Goal: Task Accomplishment & Management: Use online tool/utility

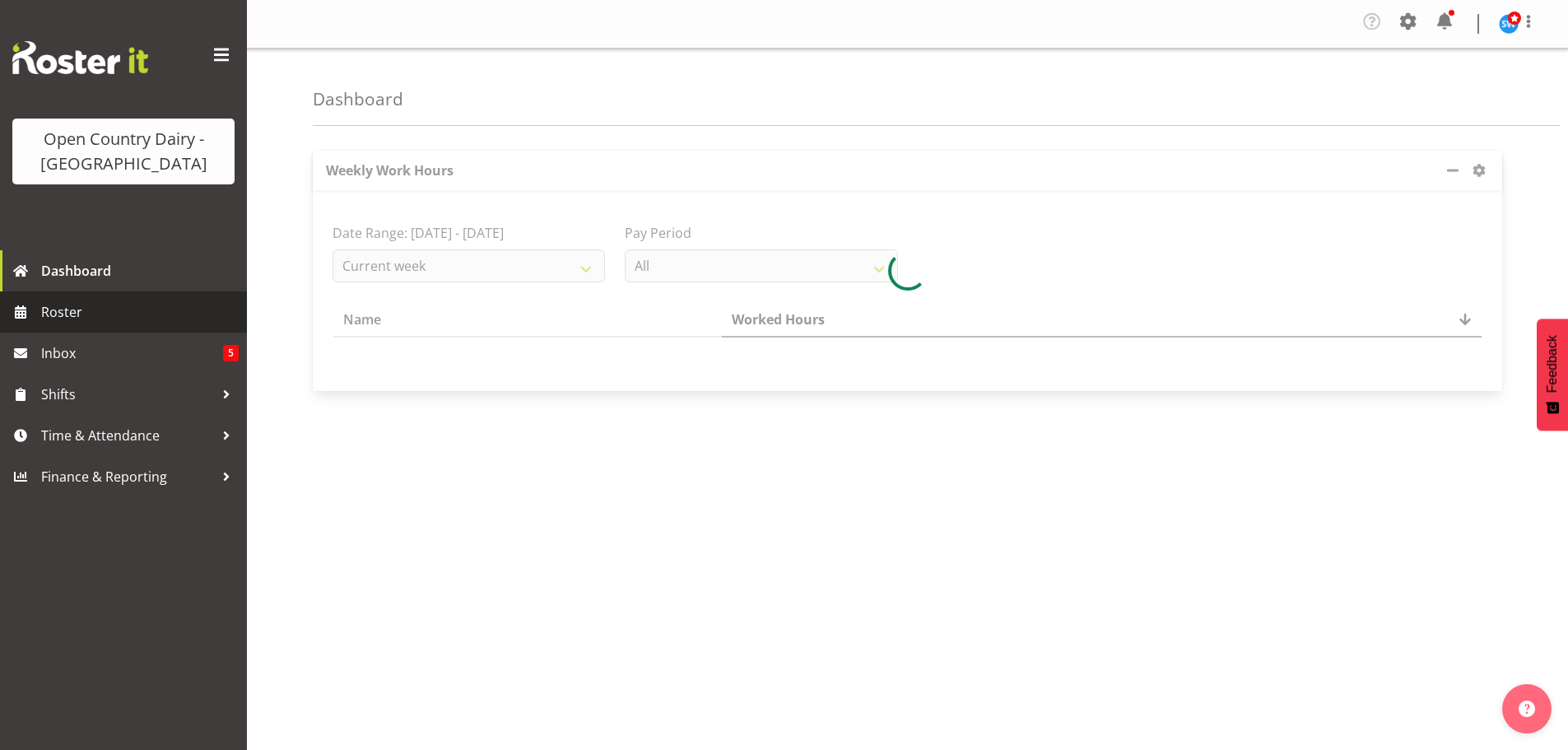
click at [77, 306] on span "Roster" at bounding box center [139, 312] width 198 height 25
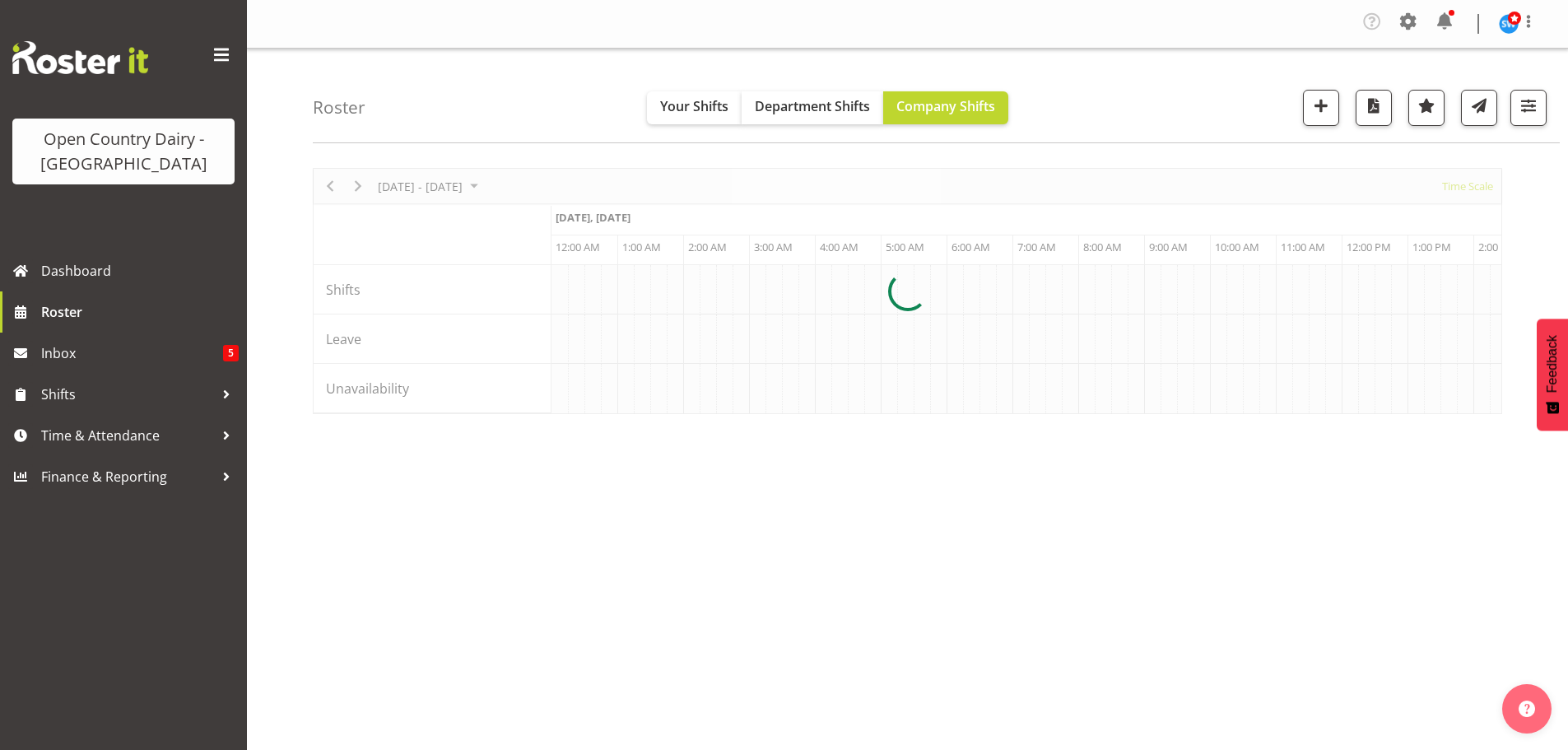
scroll to position [0, 1580]
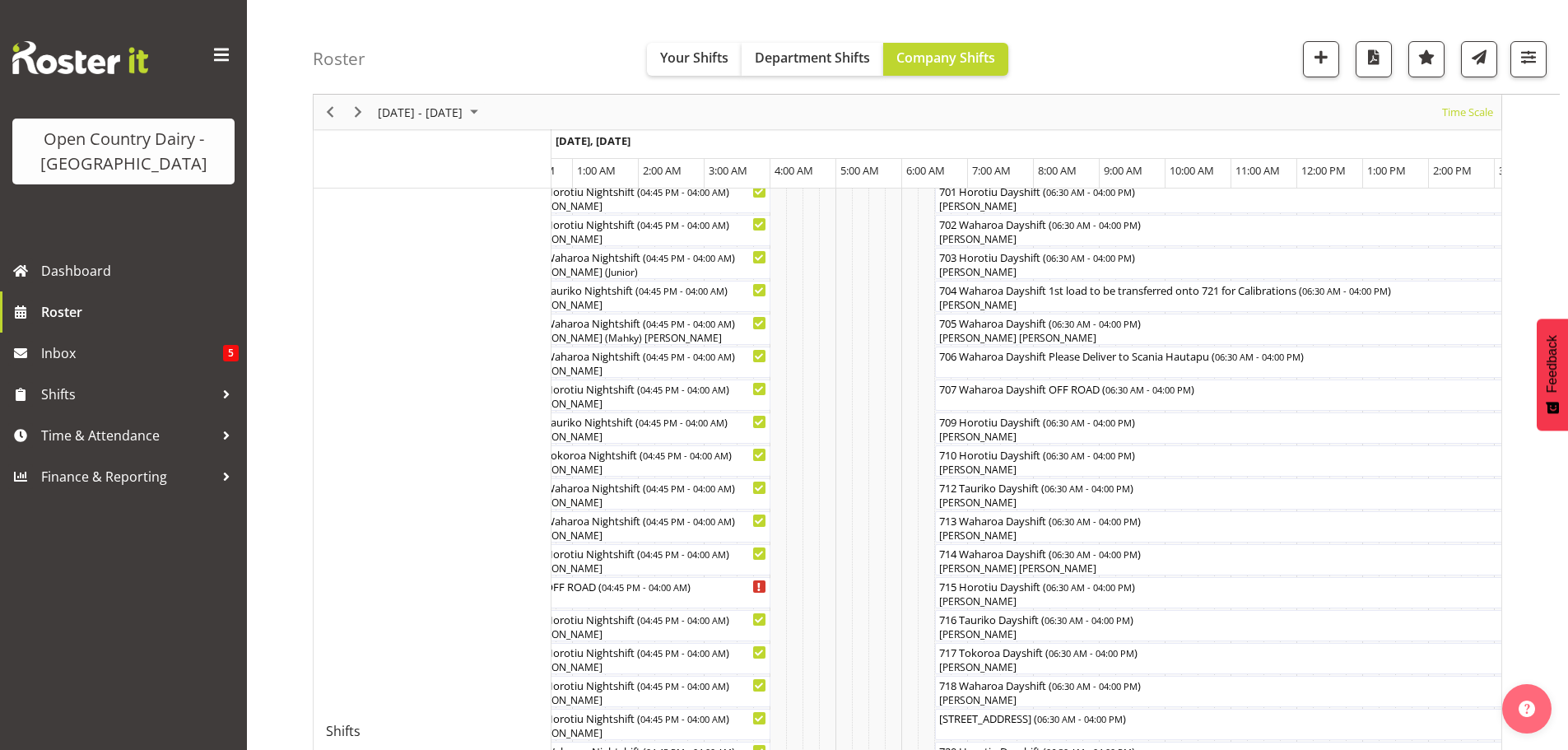
scroll to position [378, 0]
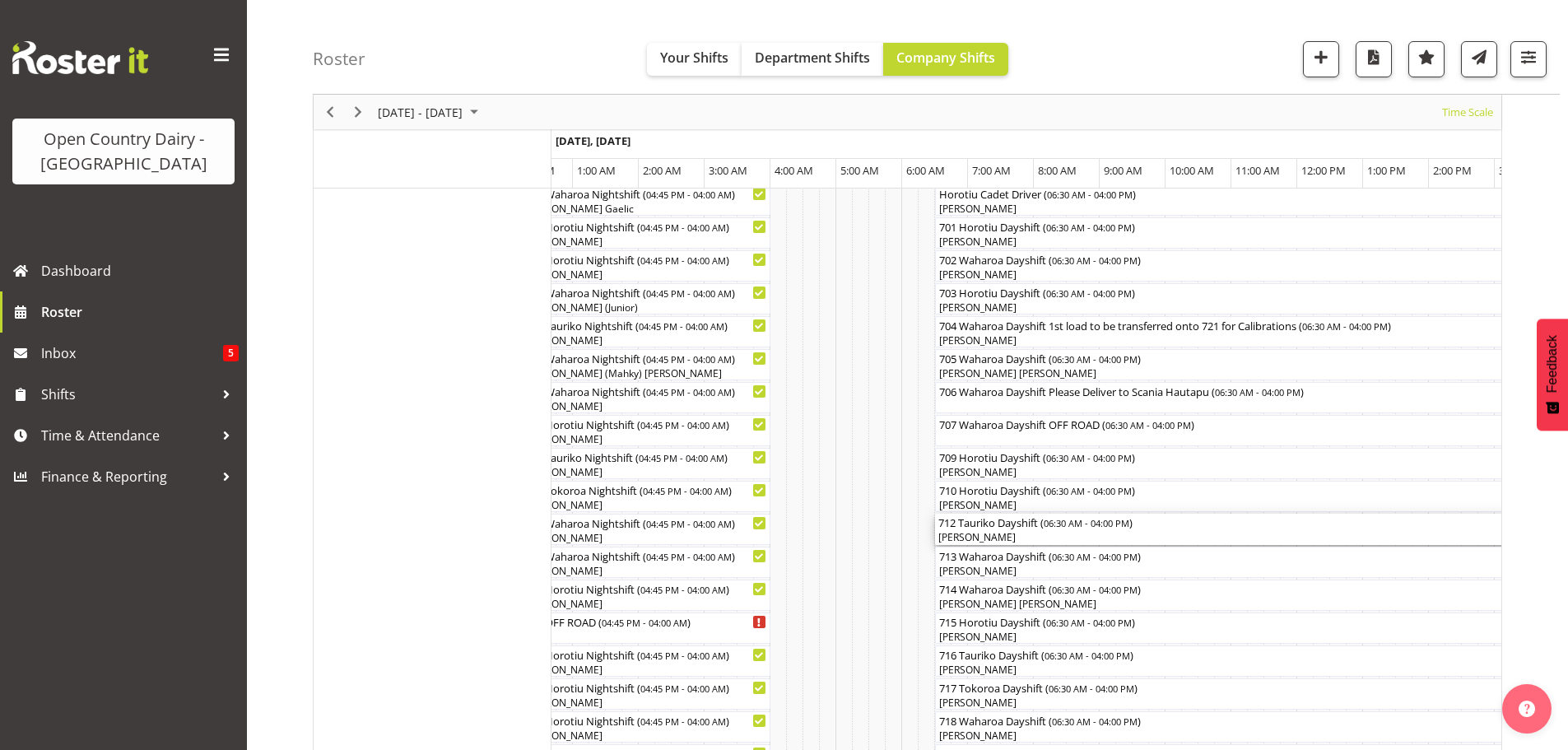
click at [1019, 533] on div "[PERSON_NAME]" at bounding box center [1247, 538] width 619 height 15
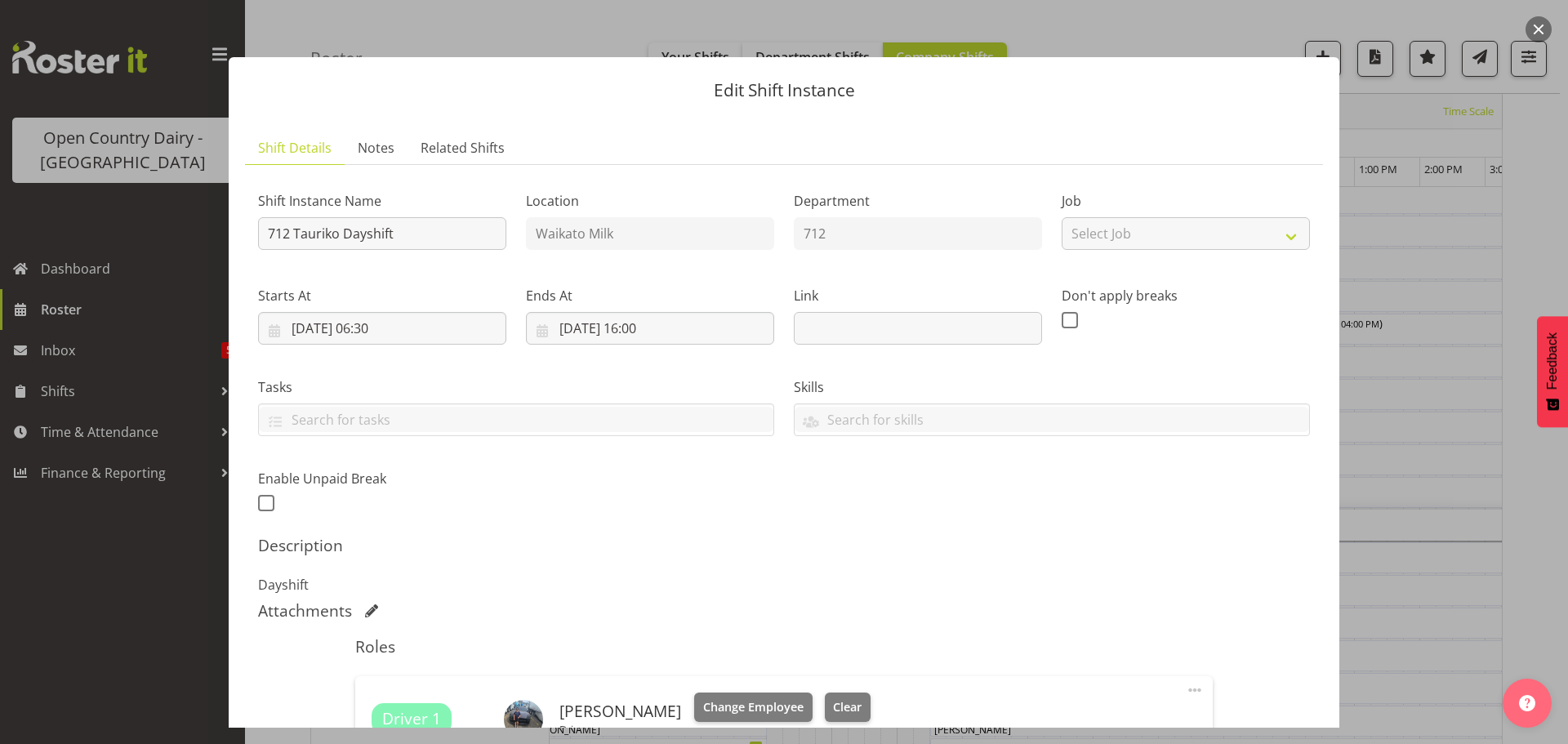
click at [61, 308] on div at bounding box center [784, 372] width 1568 height 744
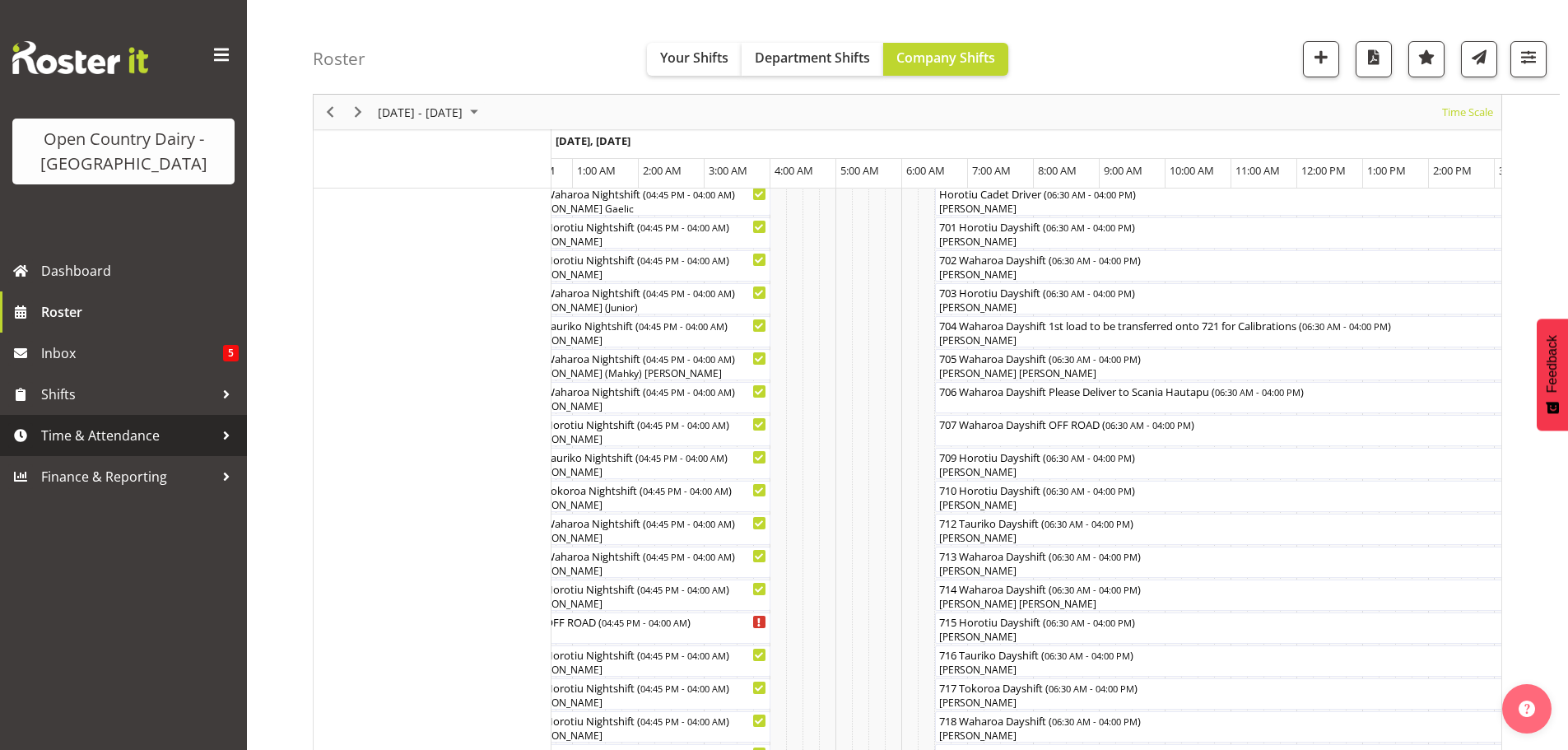
click at [78, 433] on span "Time & Attendance" at bounding box center [128, 435] width 173 height 25
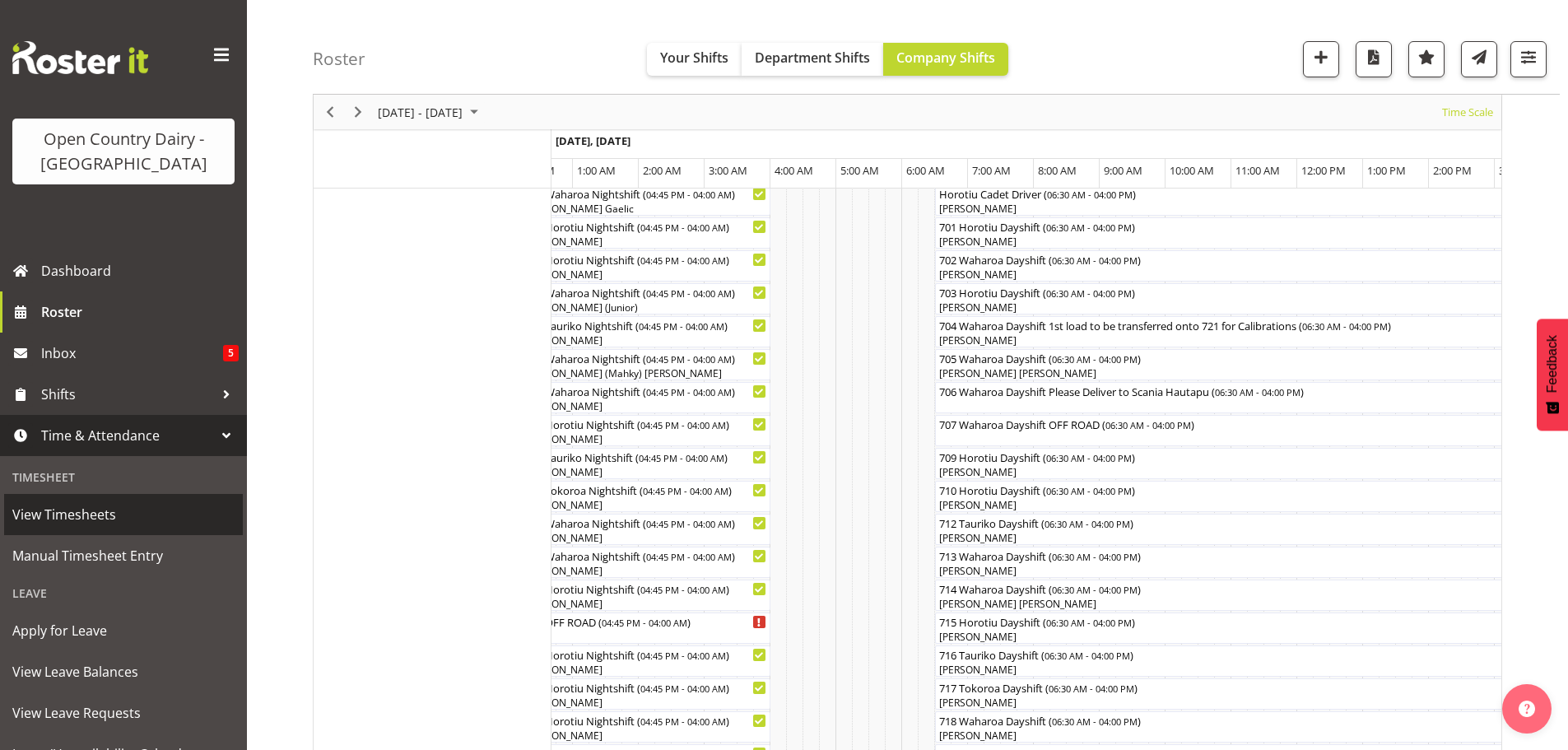
click at [89, 515] on span "View Timesheets" at bounding box center [124, 514] width 222 height 25
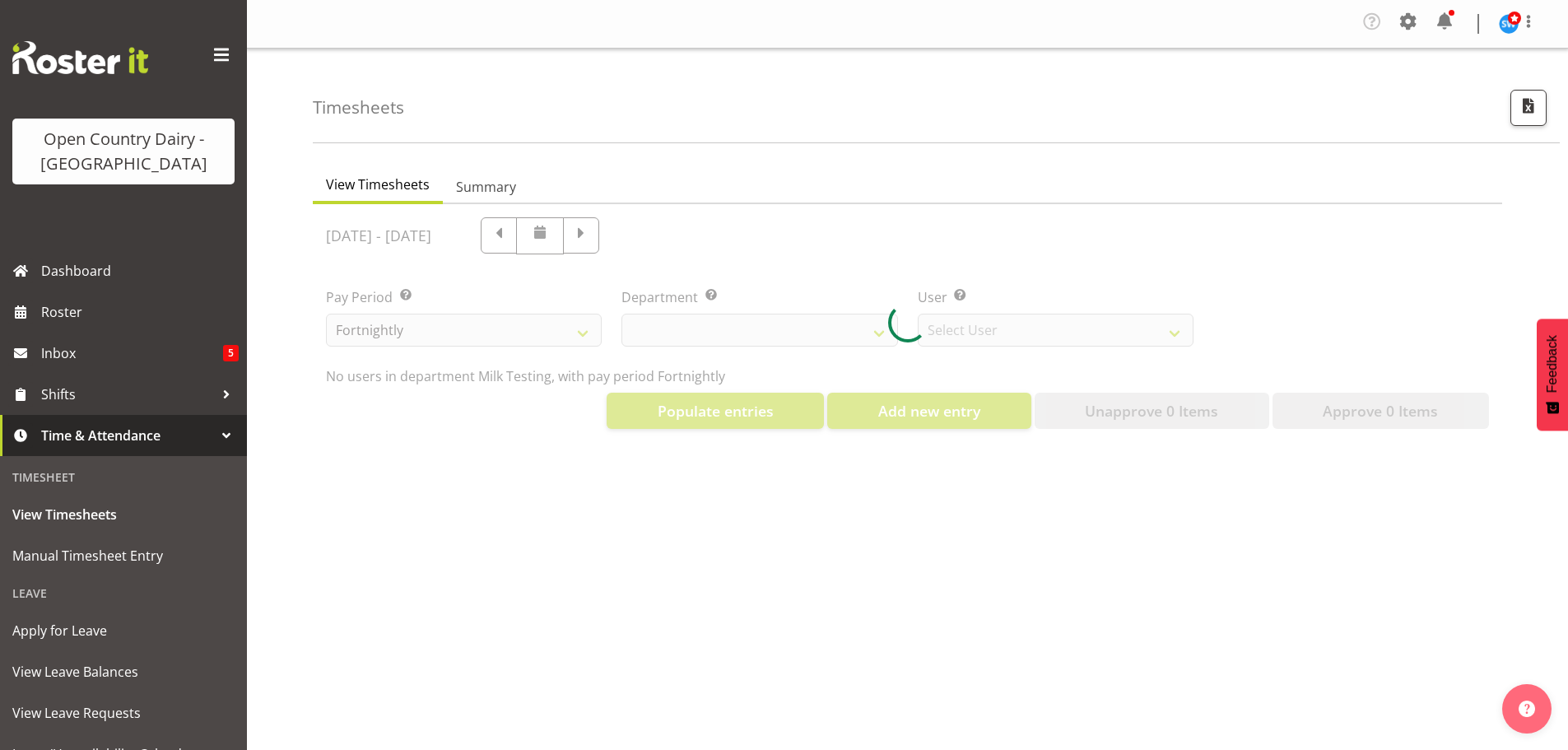
select select "733"
select select "7414"
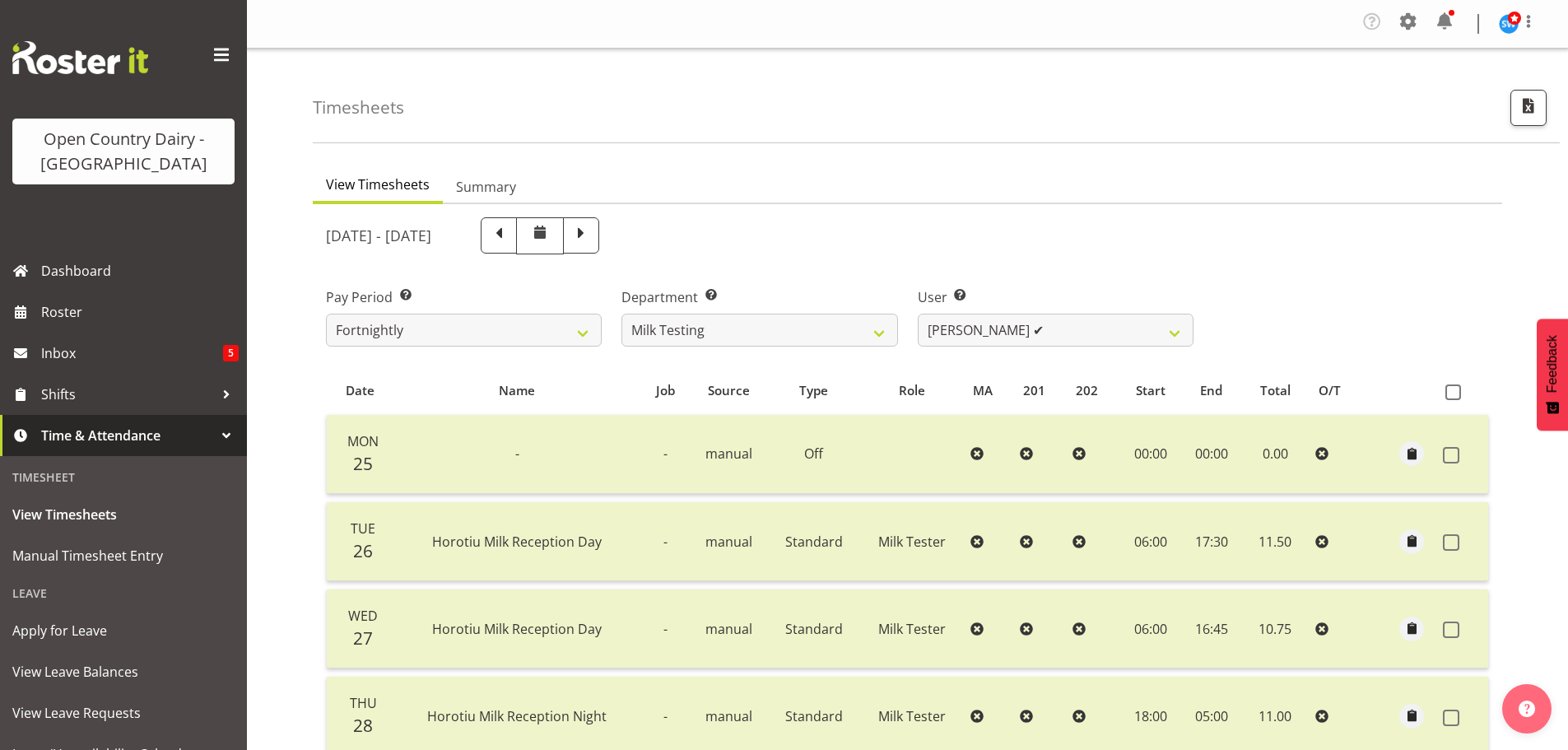
click at [591, 235] on span at bounding box center [580, 233] width 21 height 21
select select
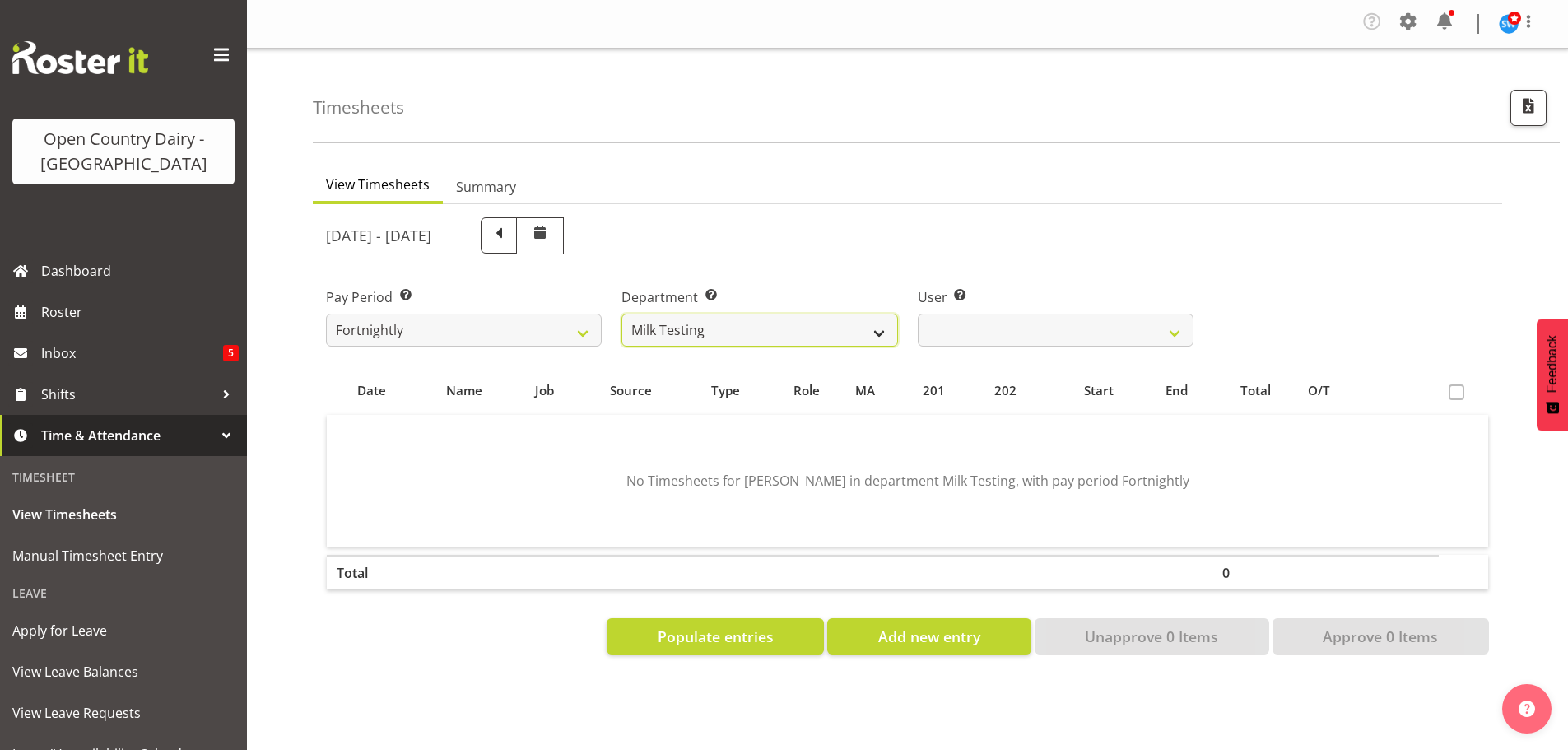
click at [867, 335] on select "701 702 703 704 705 706 707 708 709 710 711 712 713 714 715 716 717 718 719 720" at bounding box center [759, 330] width 276 height 33
select select "822"
click at [621, 313] on select "701 702 703 704 705 706 707 708 709 710 711 712 713 714 715 716 717 718 719 720" at bounding box center [759, 330] width 276 height 33
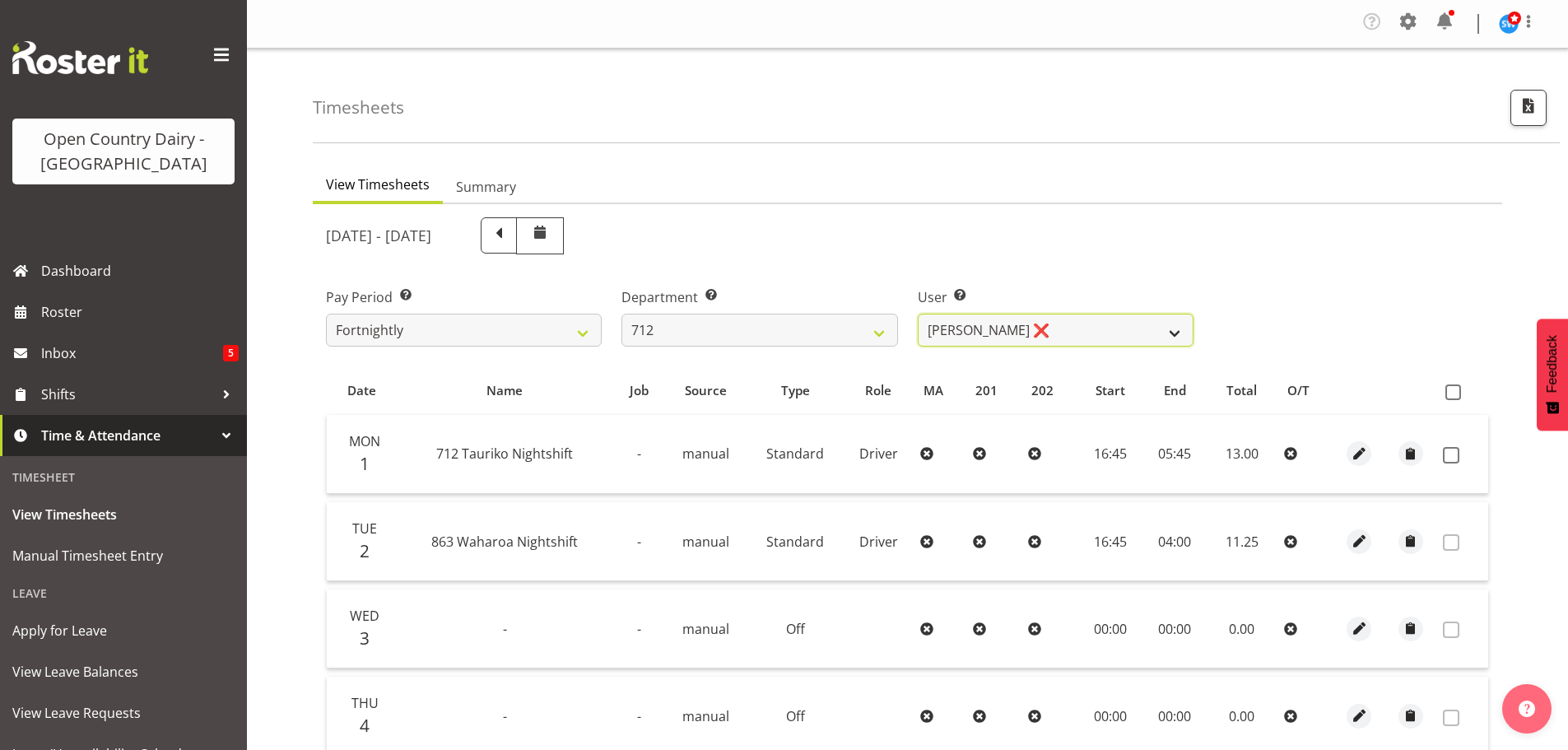
click at [1126, 331] on select "Amrik Singh ❌ Jasdeep Singh ❌ Lucky Kau Kau ❌" at bounding box center [1055, 330] width 276 height 33
select select "8250"
click at [917, 313] on select "Amrik Singh ❌ Jasdeep Singh ❌ Lucky Kau Kau ❌" at bounding box center [1055, 330] width 276 height 33
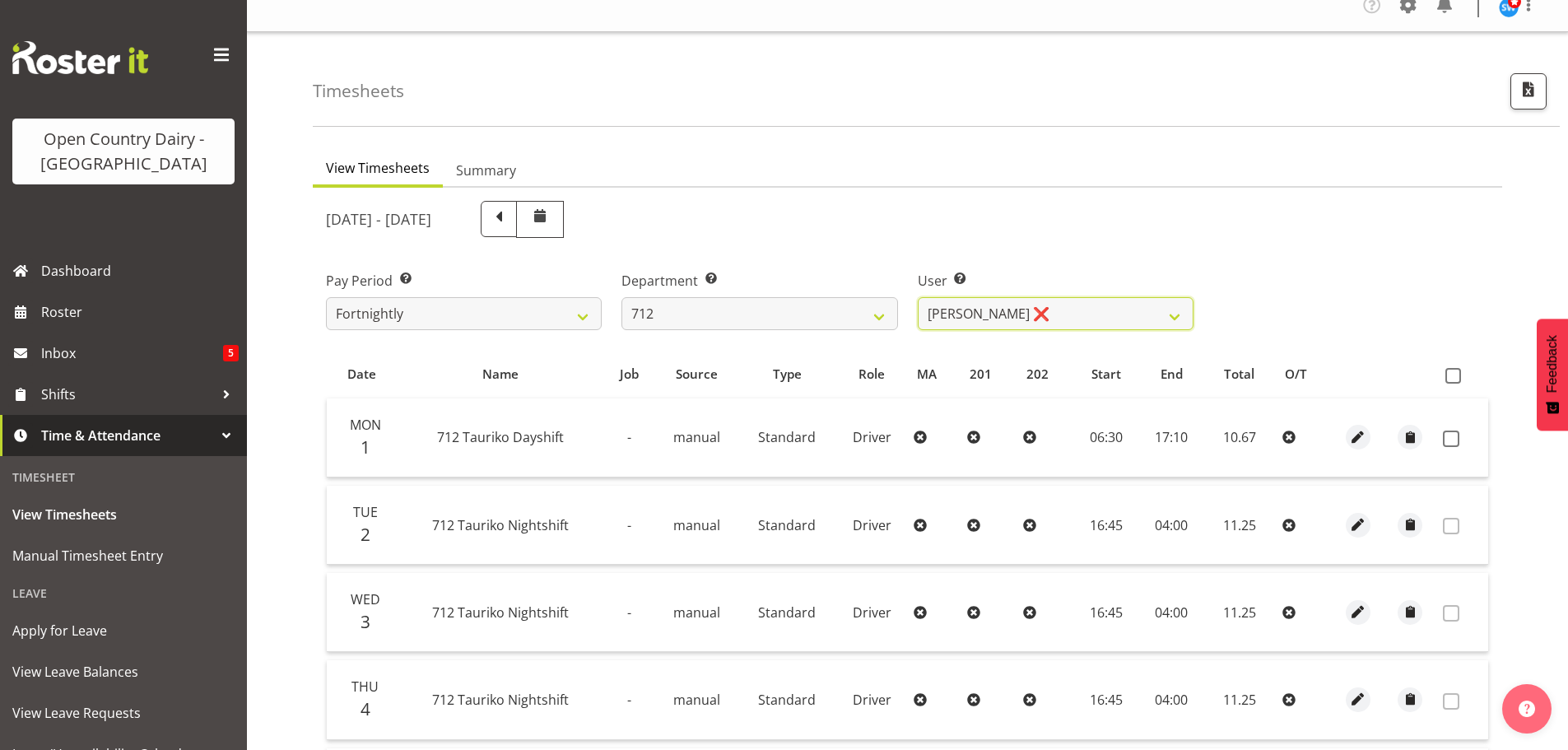
scroll to position [2, 0]
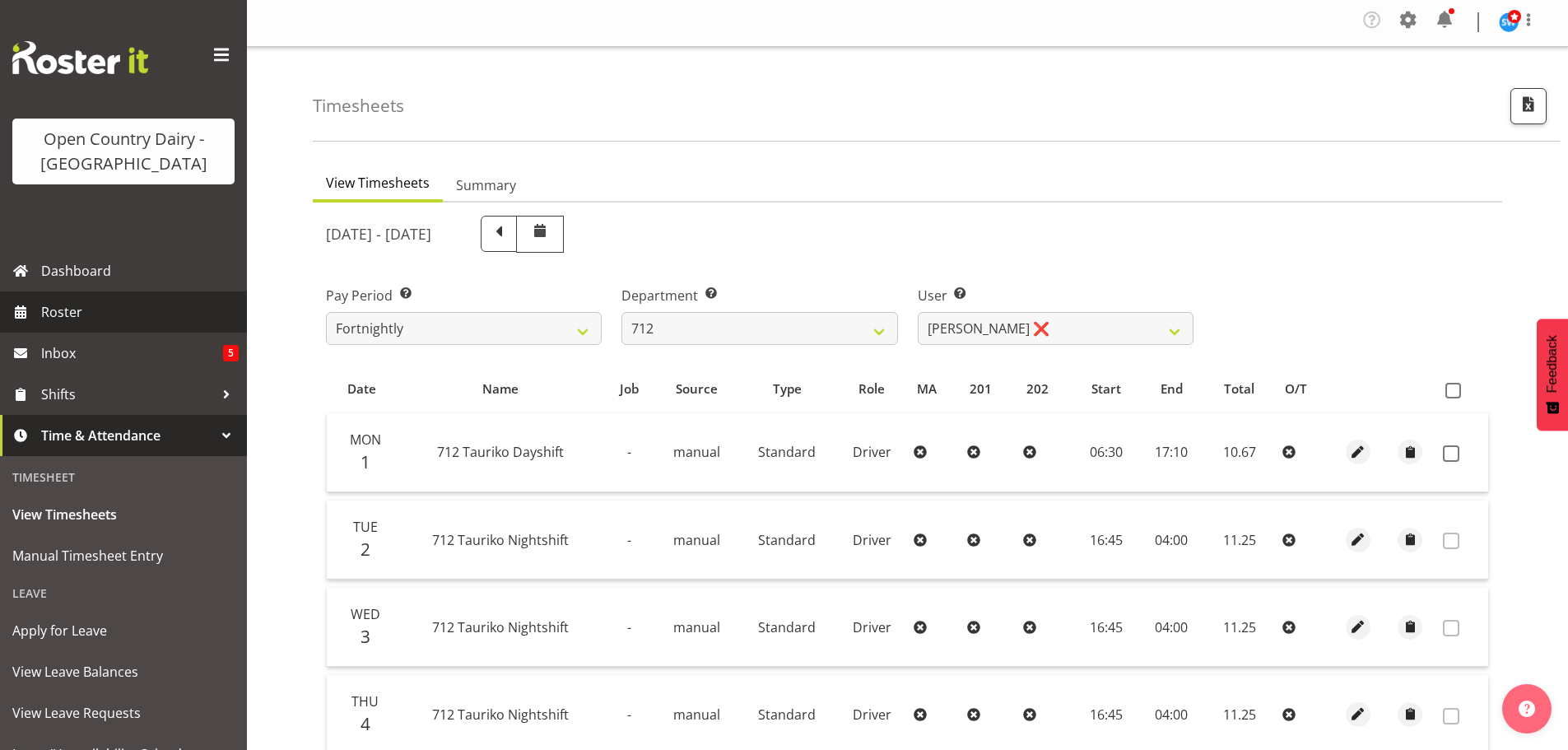
click at [75, 309] on span "Roster" at bounding box center [139, 312] width 198 height 25
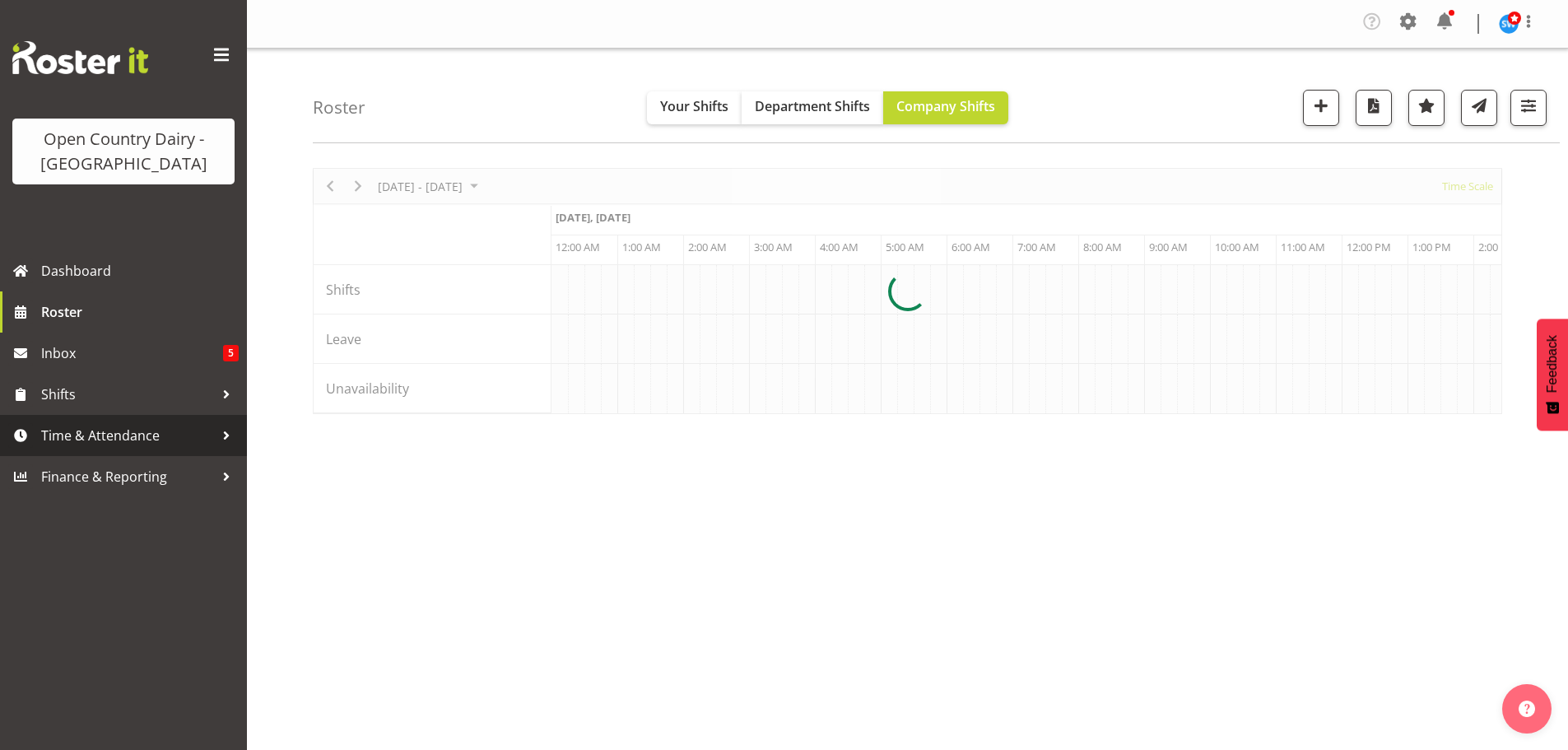
scroll to position [0, 1580]
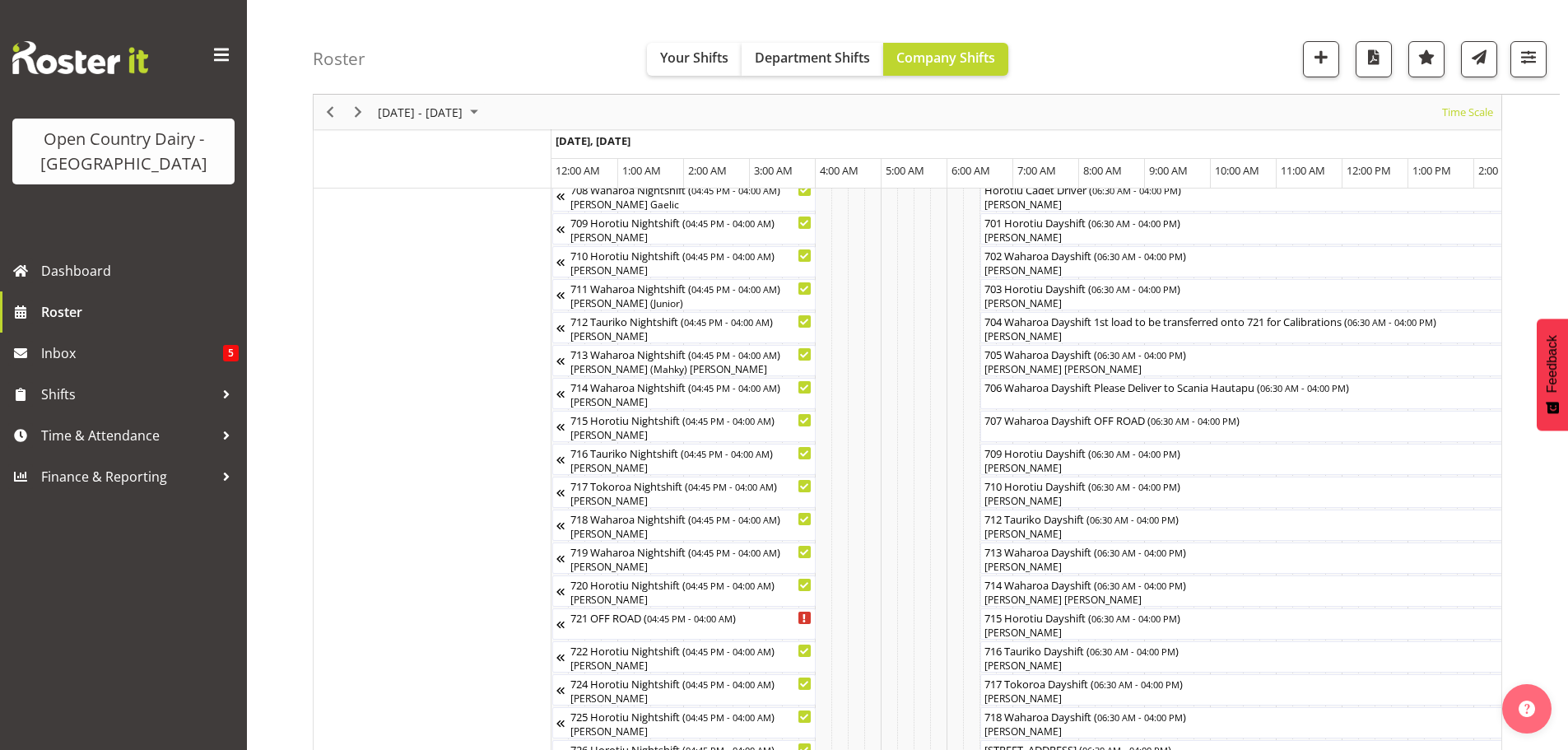
scroll to position [378, 0]
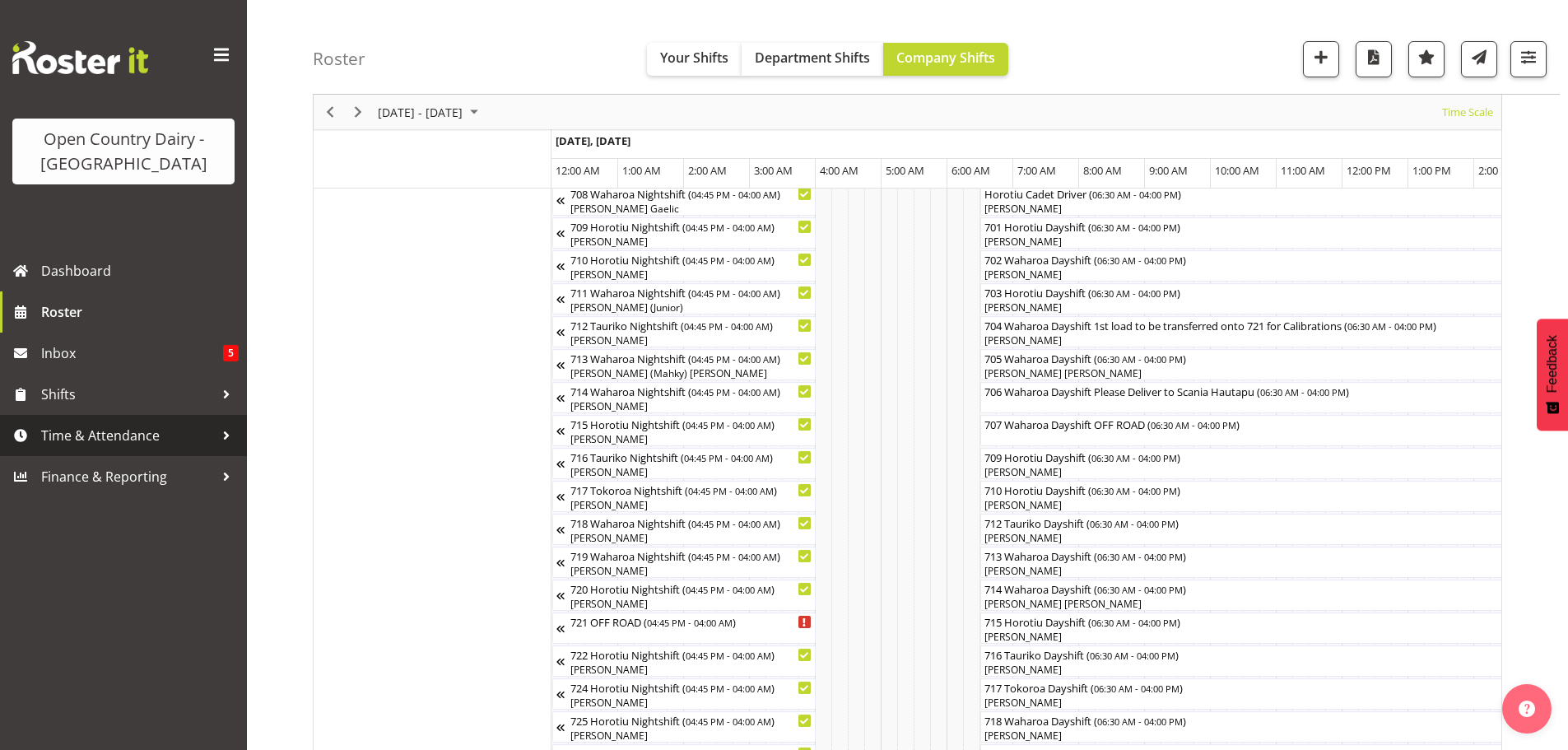
click at [82, 426] on span "Time & Attendance" at bounding box center [128, 435] width 173 height 25
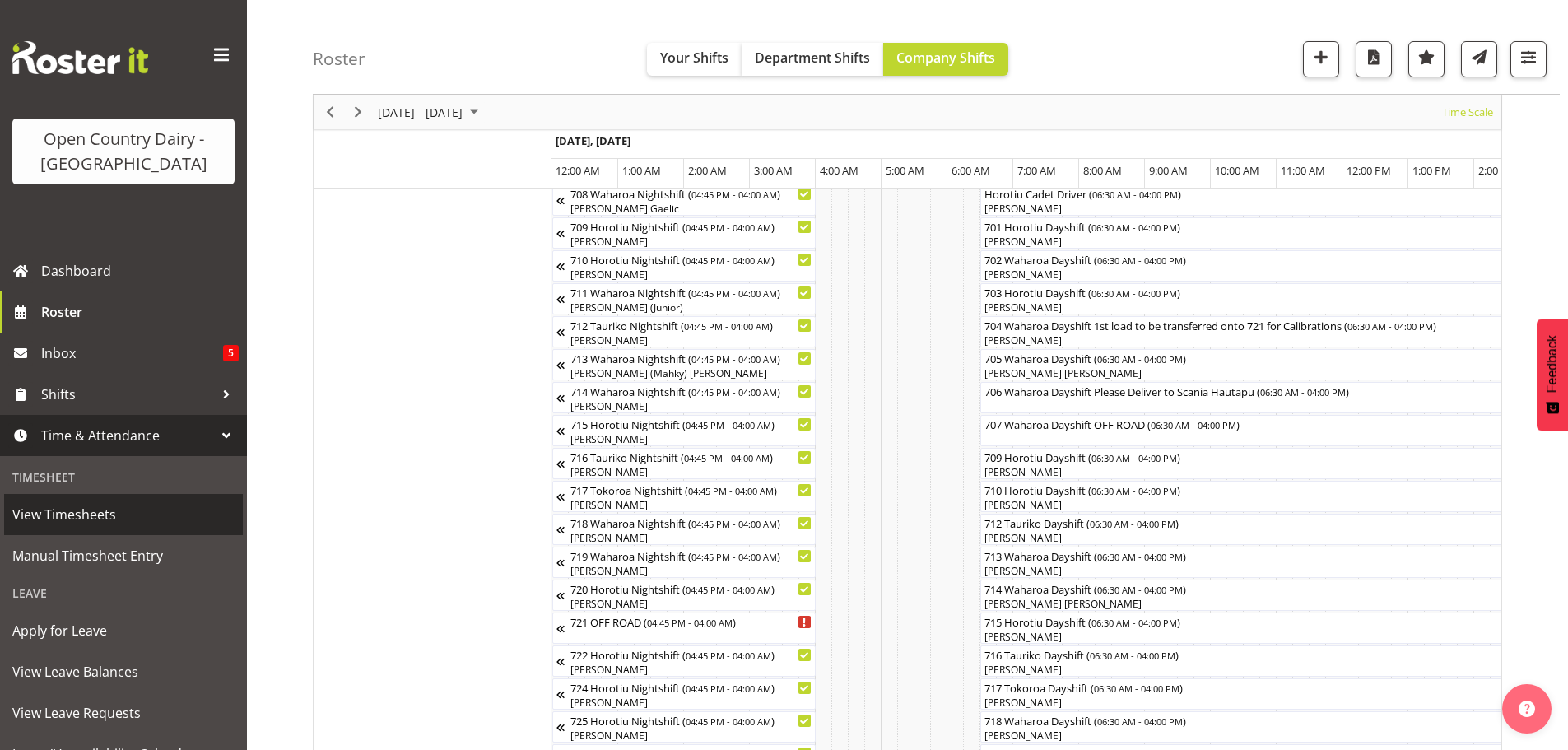
click at [72, 515] on span "View Timesheets" at bounding box center [124, 514] width 222 height 25
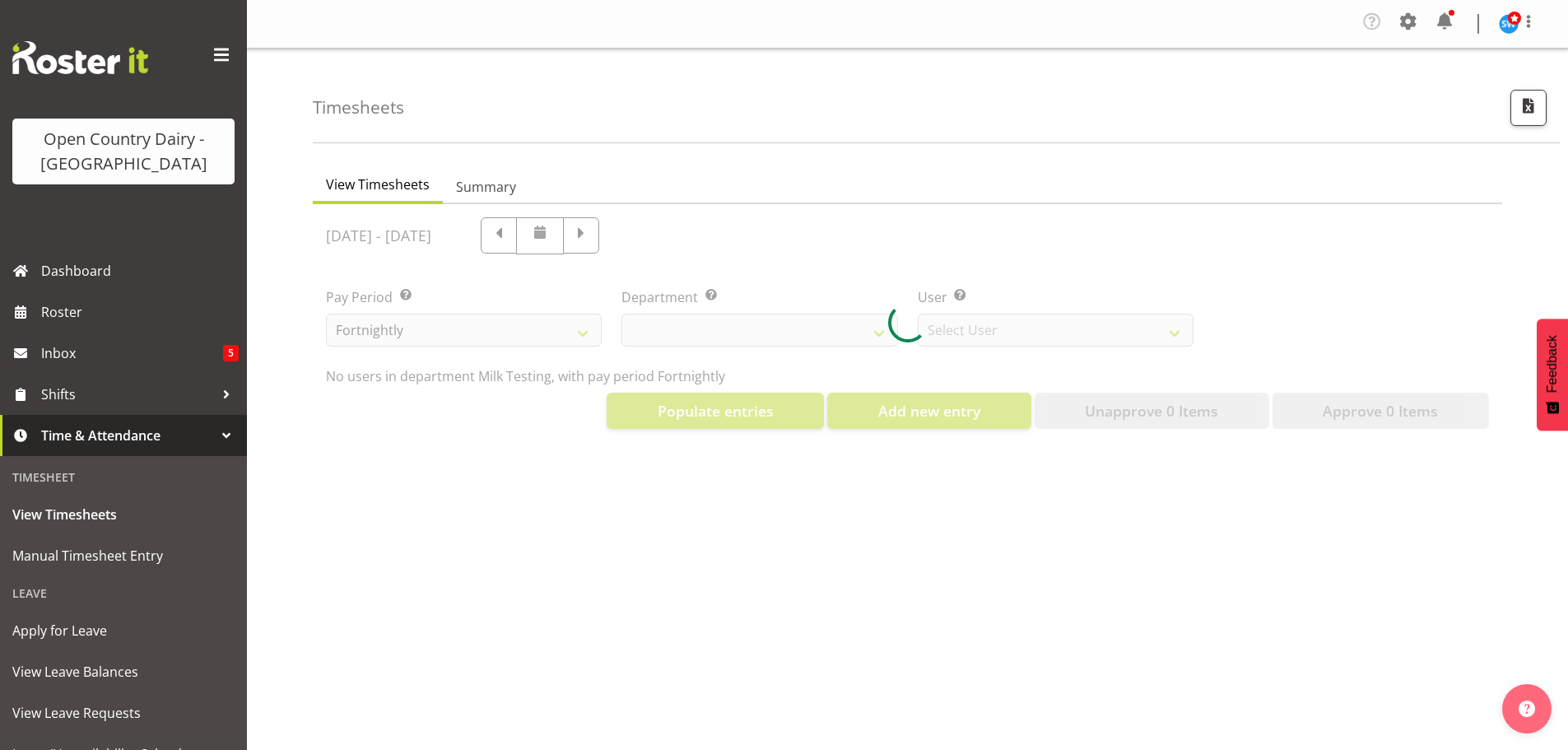
select select "733"
select select "7414"
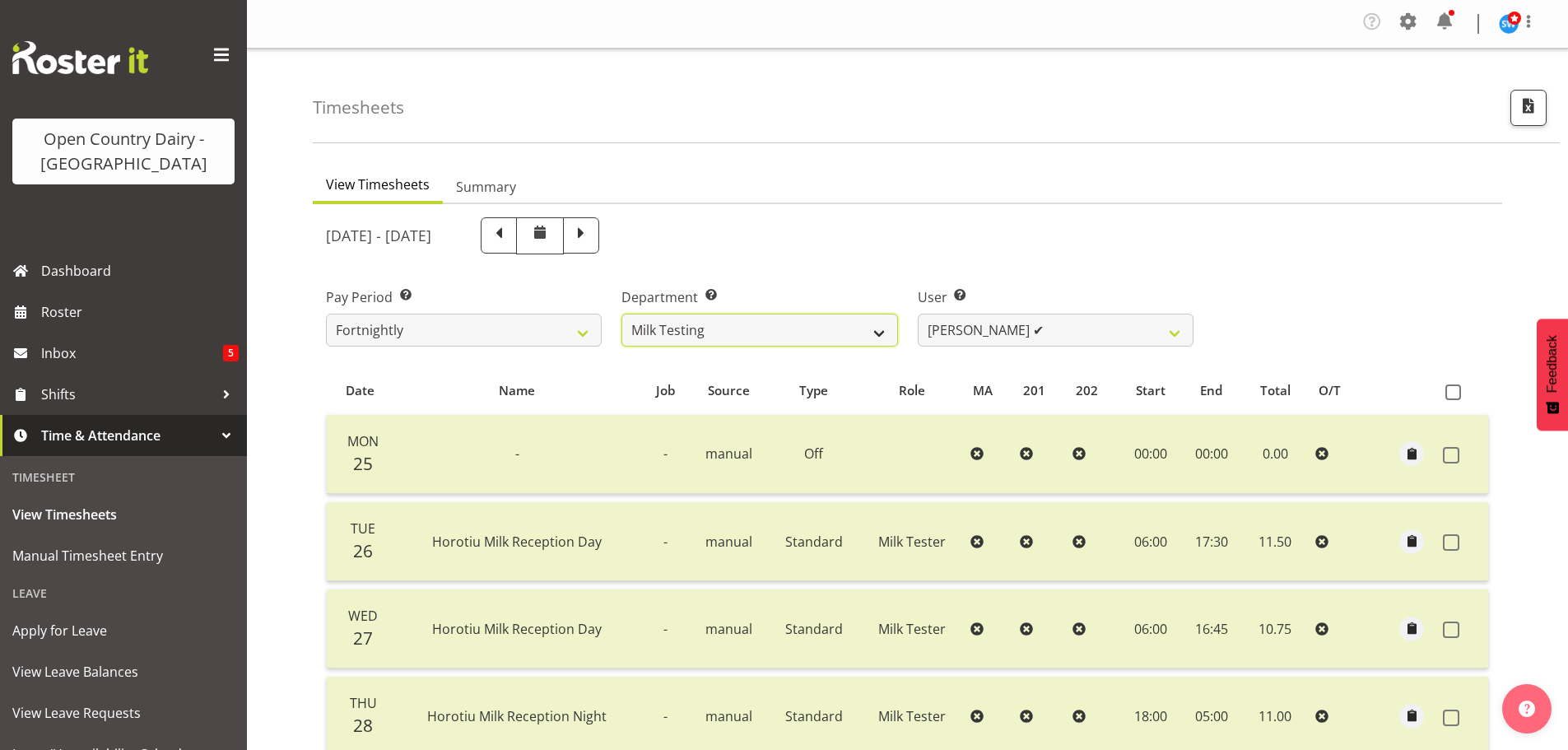
click at [879, 328] on select "701 702 703 704 705 706 707 708 709 710 711 712 713 714 715 716 717 718 719 720" at bounding box center [759, 330] width 276 height 33
select select "822"
click at [621, 313] on select "701 702 703 704 705 706 707 708 709 710 711 712 713 714 715 716 717 718 719 720" at bounding box center [759, 330] width 276 height 33
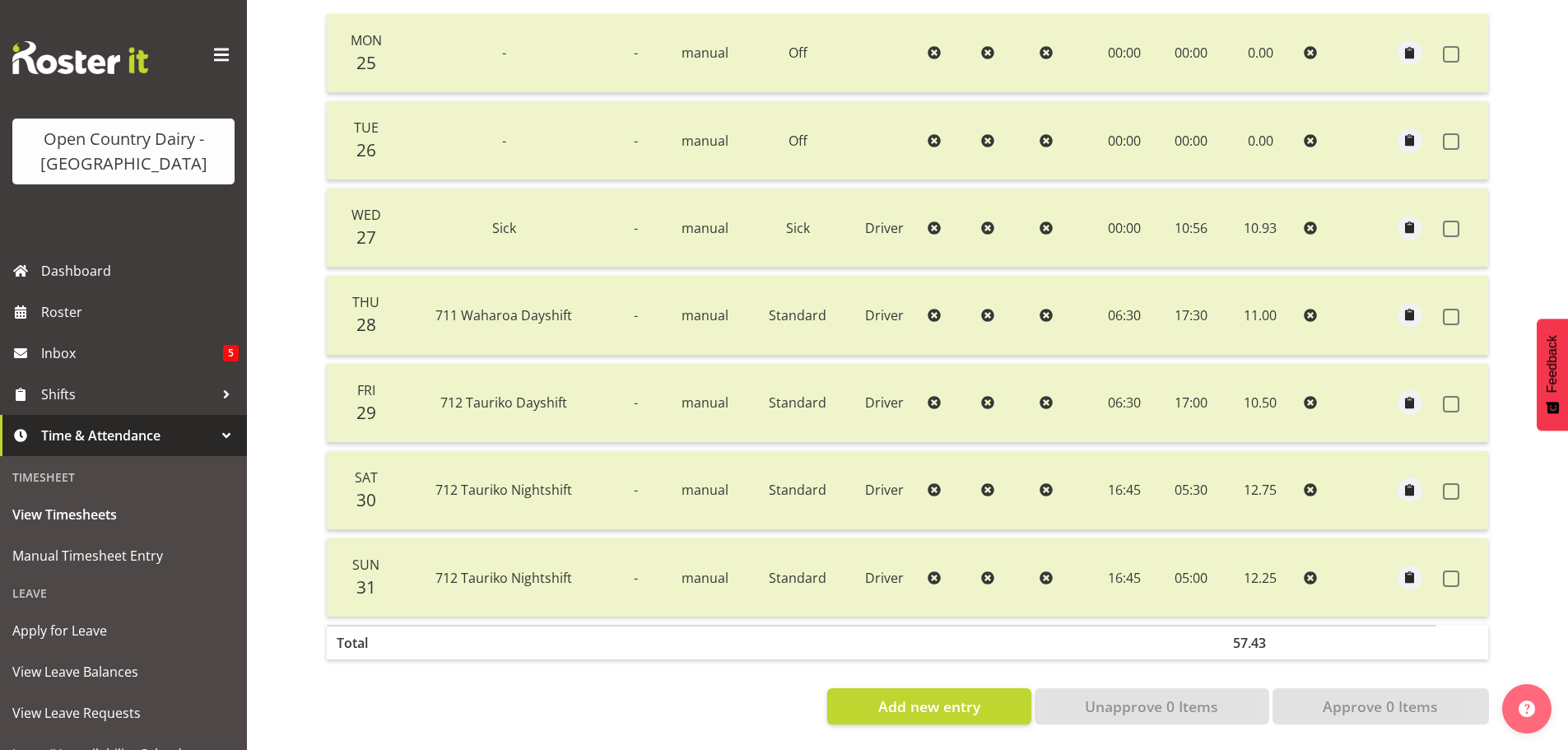
scroll to position [413, 0]
